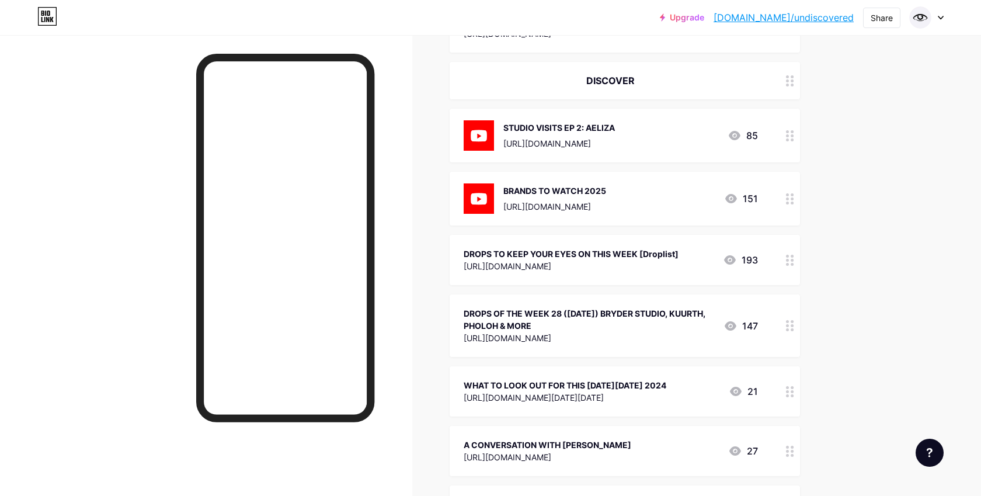
scroll to position [550, 0]
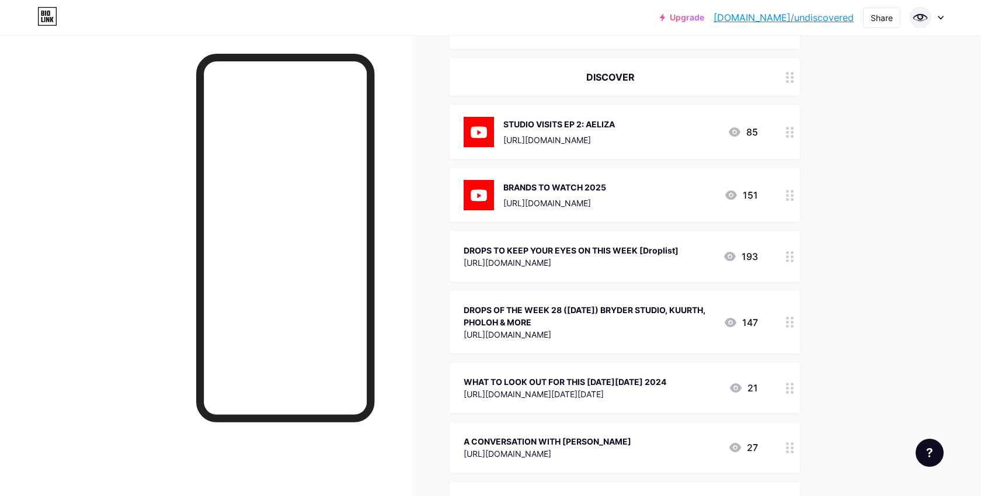
click at [655, 321] on div "DROPS OF THE WEEK 28 ([DATE]) BRYDER STUDIO, KUURTH, PHOLOH & MORE" at bounding box center [589, 316] width 251 height 25
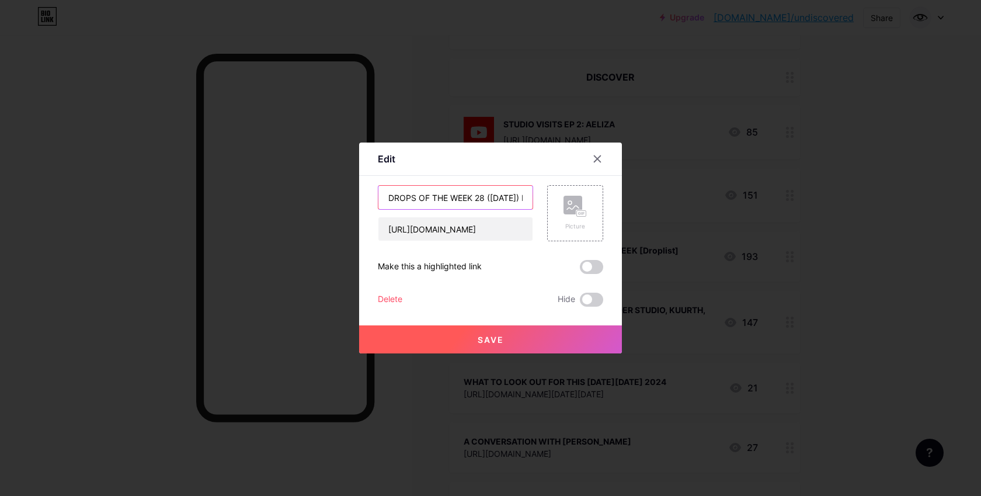
click at [502, 204] on input "DROPS OF THE WEEK 28 ([DATE]) BRYDER STUDIO, KUURTH, PHOLOH & MORE" at bounding box center [455, 197] width 154 height 23
click at [499, 202] on input "DROPS OF THE WEEK 28 ([DATE]) BRYDER STUDIO, KUURTH, PHOLOH & MORE" at bounding box center [455, 197] width 154 height 23
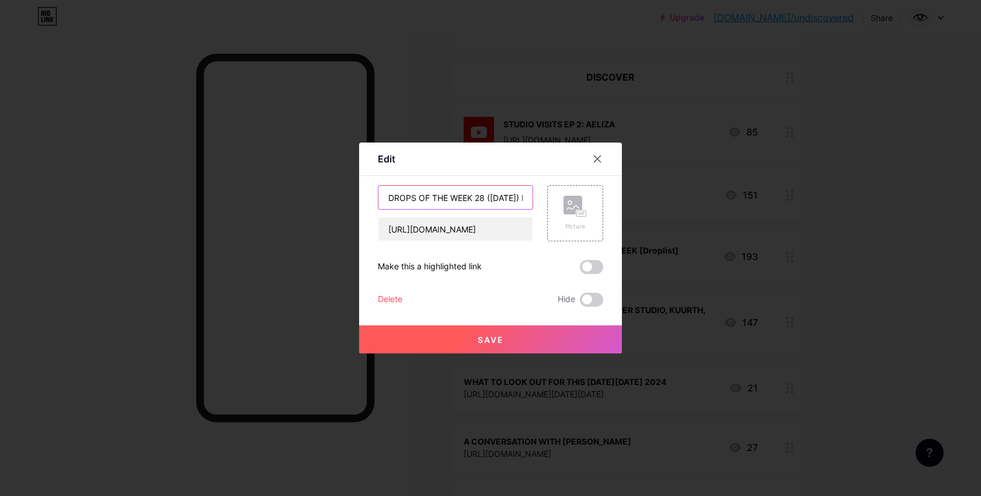
paste input "[URL][DOMAIN_NAME]"
type input "[URL][DOMAIN_NAME]"
click at [494, 227] on input "[URL][DOMAIN_NAME]" at bounding box center [455, 228] width 154 height 23
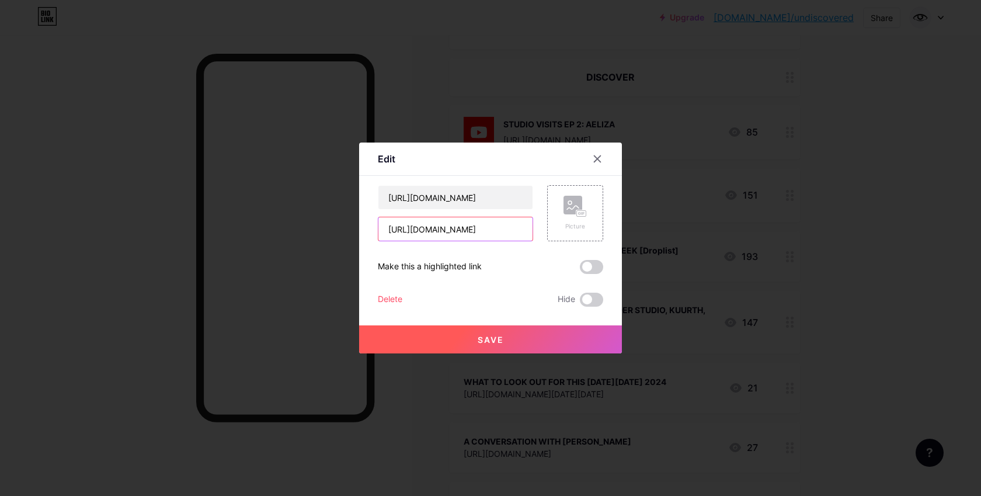
click at [494, 227] on input "[URL][DOMAIN_NAME]" at bounding box center [455, 228] width 154 height 23
paste input "32-4-8"
type input "[URL][DOMAIN_NAME]"
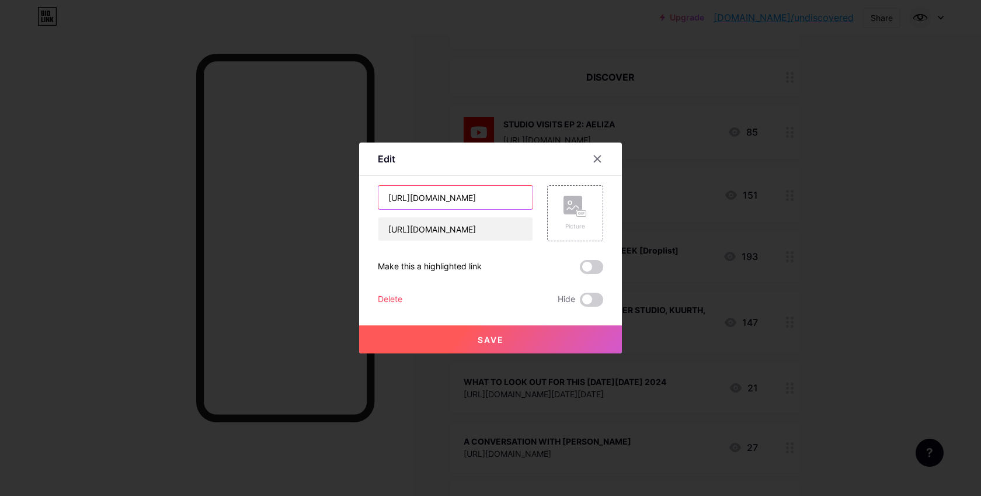
click at [478, 201] on input "[URL][DOMAIN_NAME]" at bounding box center [455, 197] width 154 height 23
click at [466, 200] on input "[URL][DOMAIN_NAME]" at bounding box center [455, 197] width 154 height 23
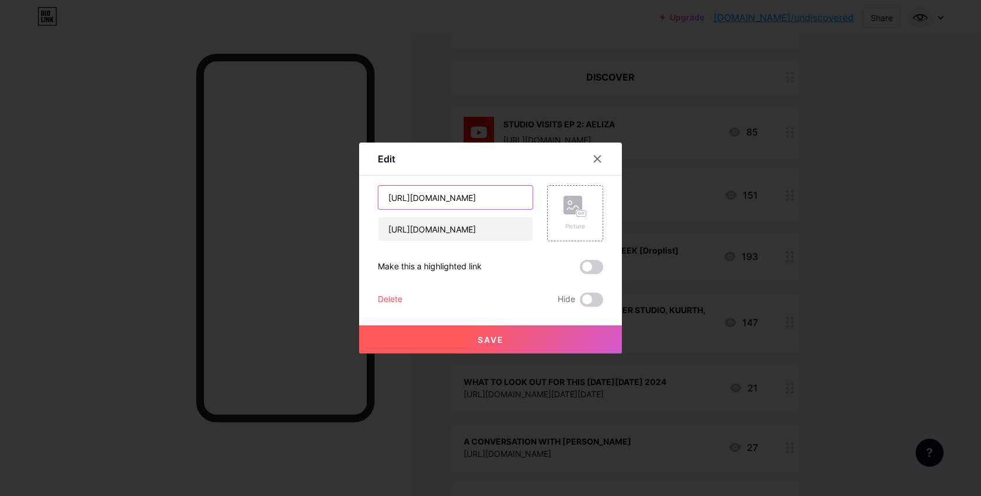
click at [466, 200] on input "[URL][DOMAIN_NAME]" at bounding box center [455, 197] width 154 height 23
paste input "DROPS OF THE WEEK 32 ([DATE]) [PERSON_NAME], [PERSON_NAME][DEMOGRAPHIC_DATA], […"
type input "DROPS OF THE WEEK 32 ([DATE]) [PERSON_NAME], [PERSON_NAME][DEMOGRAPHIC_DATA], […"
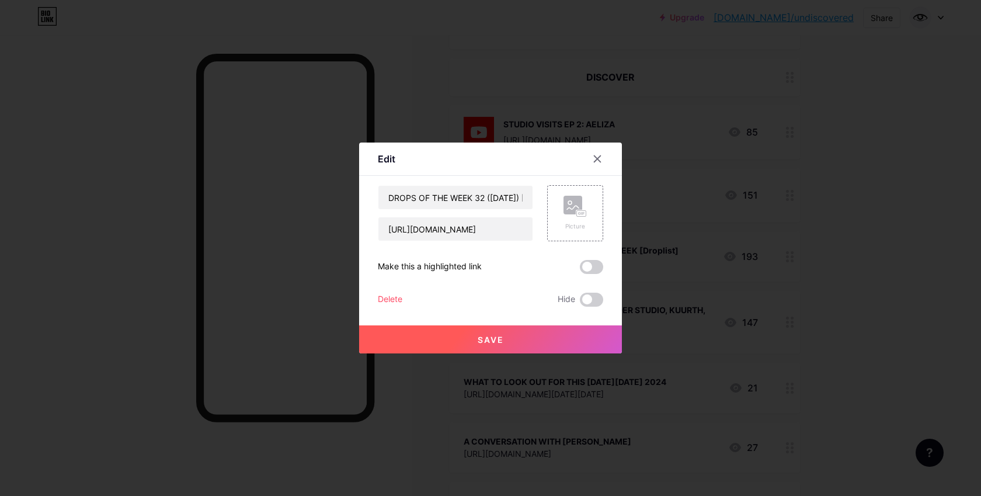
click at [538, 332] on button "Save" at bounding box center [490, 339] width 263 height 28
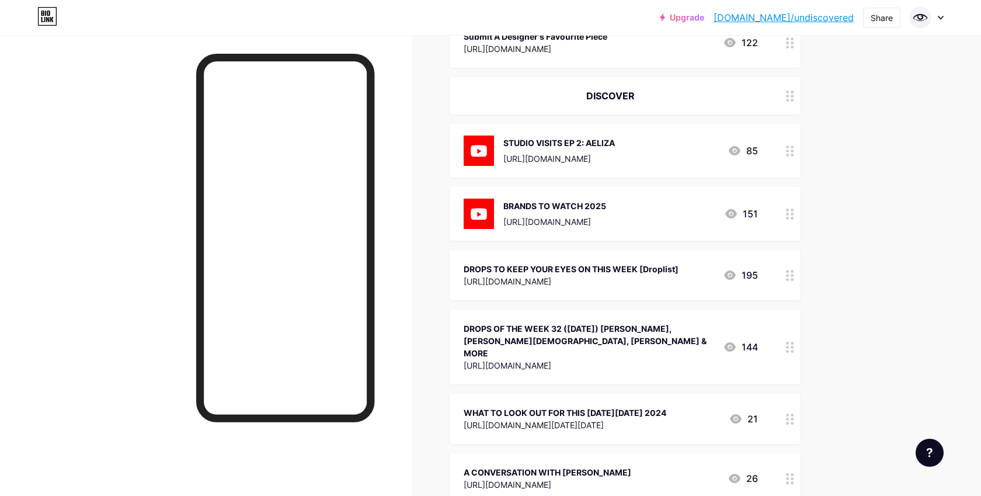
scroll to position [502, 0]
